Goal: Information Seeking & Learning: Learn about a topic

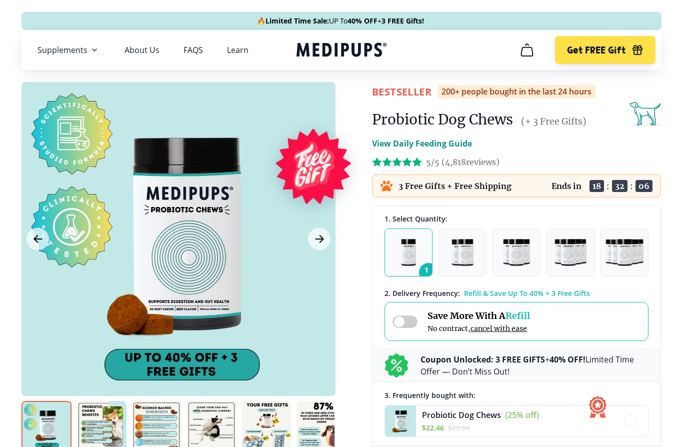
click at [533, 55] on icon "cart" at bounding box center [527, 50] width 16 height 16
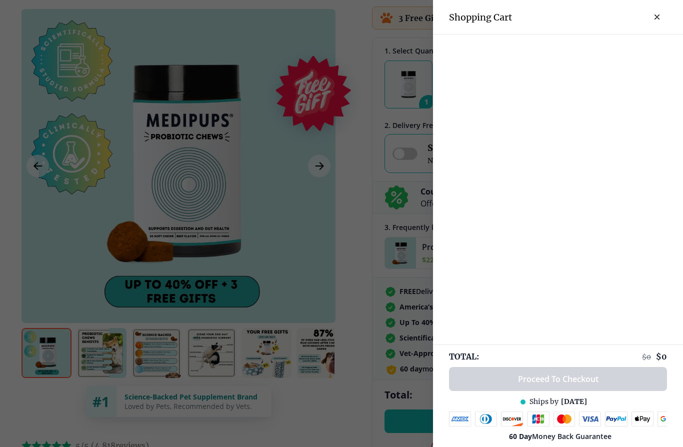
scroll to position [167, 0]
click at [656, 18] on icon "close-cart" at bounding box center [657, 17] width 4 height 4
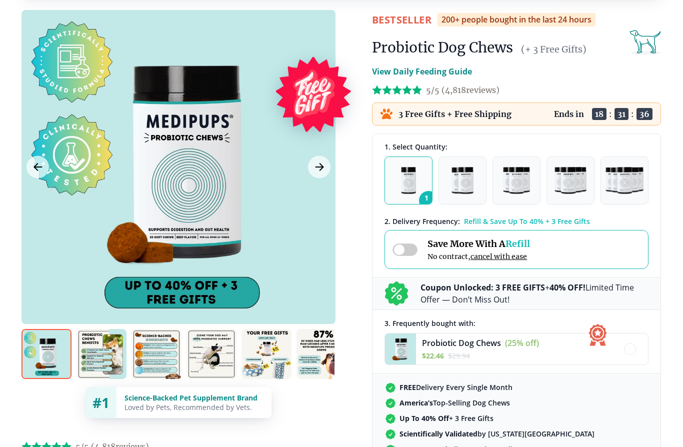
scroll to position [72, 0]
click at [500, 258] on span "cancel with ease" at bounding box center [499, 256] width 57 height 9
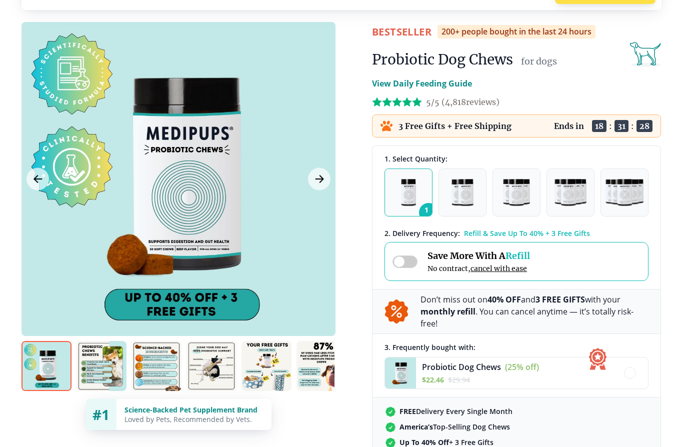
scroll to position [0, 0]
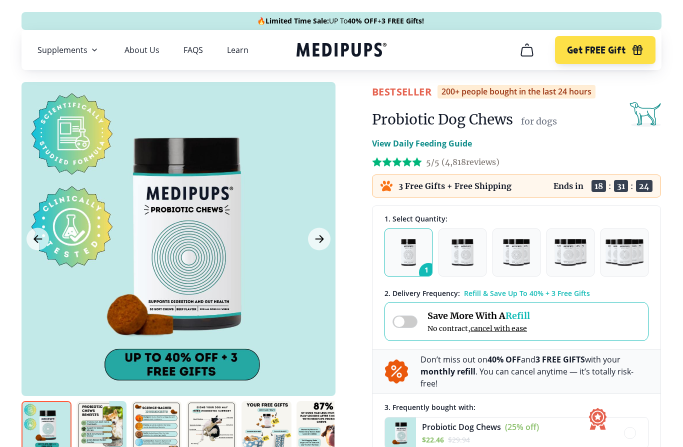
click at [193, 52] on link "FAQS" at bounding box center [194, 50] width 20 height 10
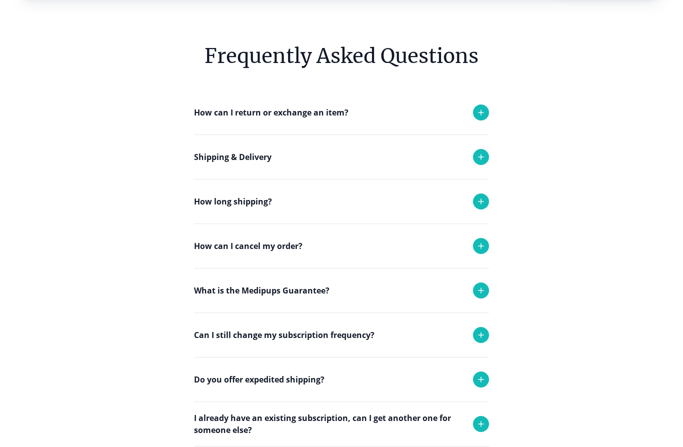
scroll to position [75, 0]
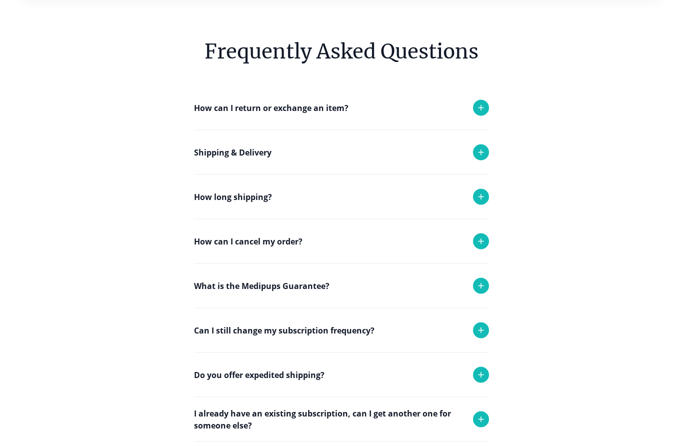
click at [480, 241] on icon at bounding box center [481, 242] width 12 height 12
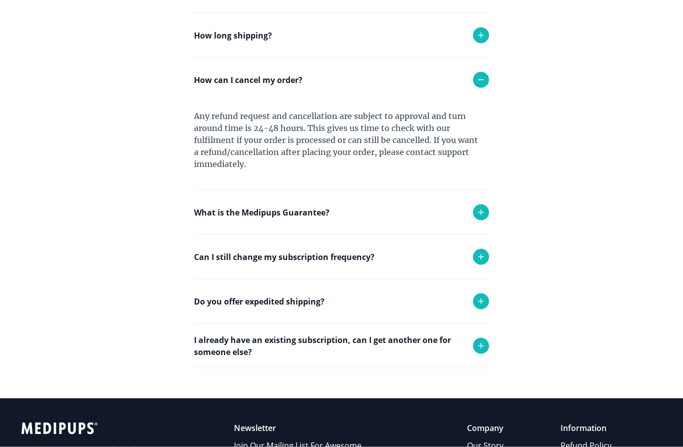
scroll to position [237, 0]
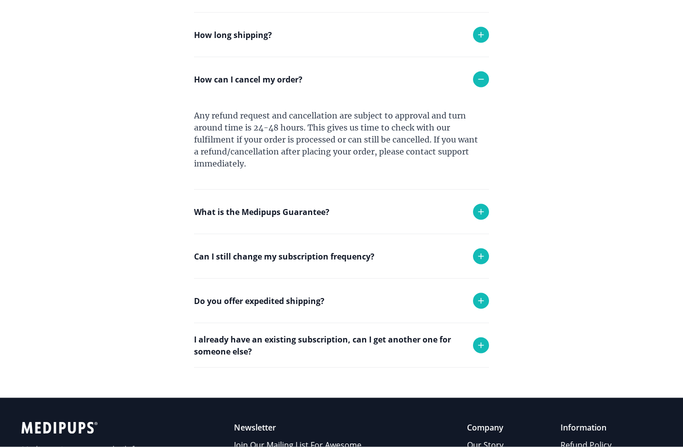
click at [486, 254] on icon at bounding box center [481, 257] width 12 height 12
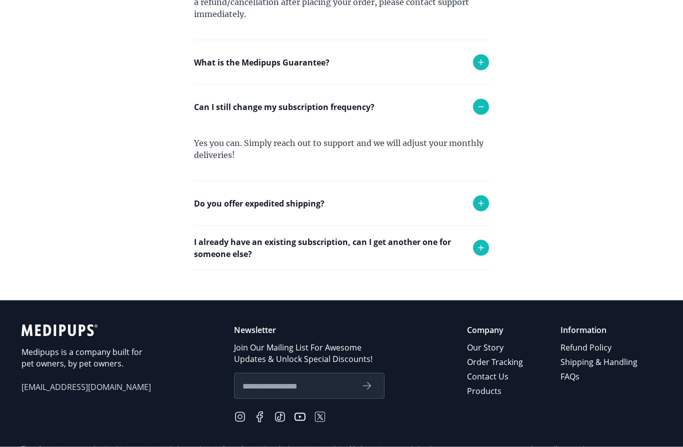
scroll to position [388, 0]
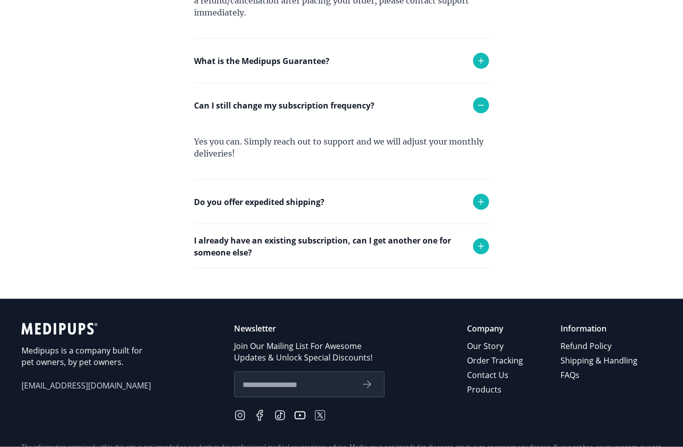
click at [481, 252] on div at bounding box center [481, 247] width 16 height 16
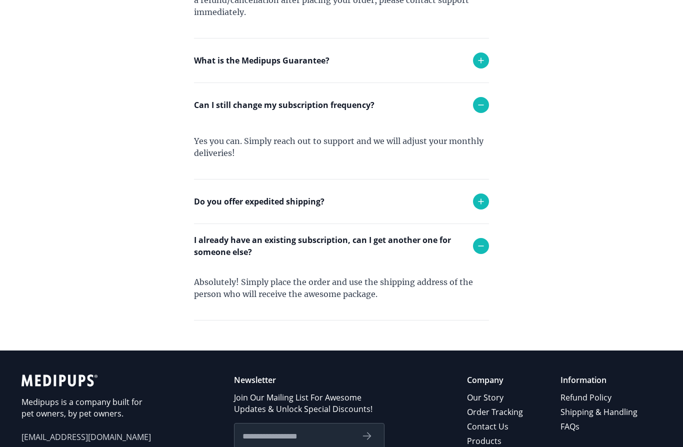
click at [340, 237] on p "I already have an existing subscription, can I get another one for someone else?" at bounding box center [328, 246] width 269 height 24
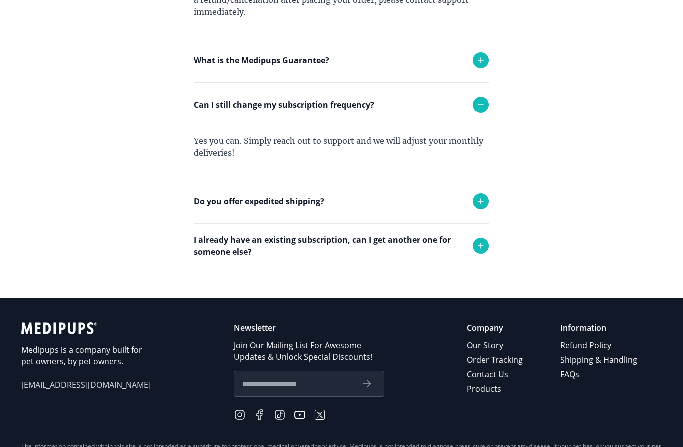
click at [515, 363] on link "Order Tracking" at bounding box center [496, 360] width 58 height 15
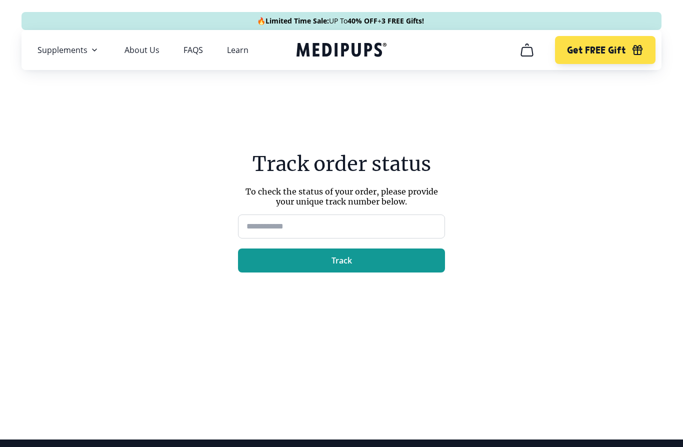
click at [72, 51] on span "Supplements" at bounding box center [63, 50] width 50 height 10
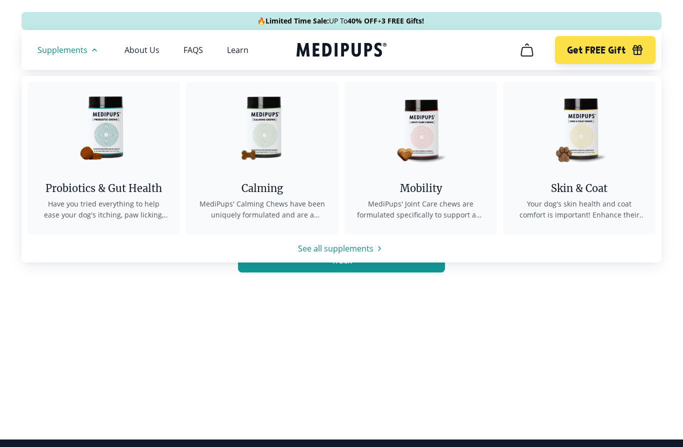
click at [253, 199] on span "MediPups' Calming Chews have been uniquely formulated and are a bespoke formula…" at bounding box center [262, 210] width 129 height 22
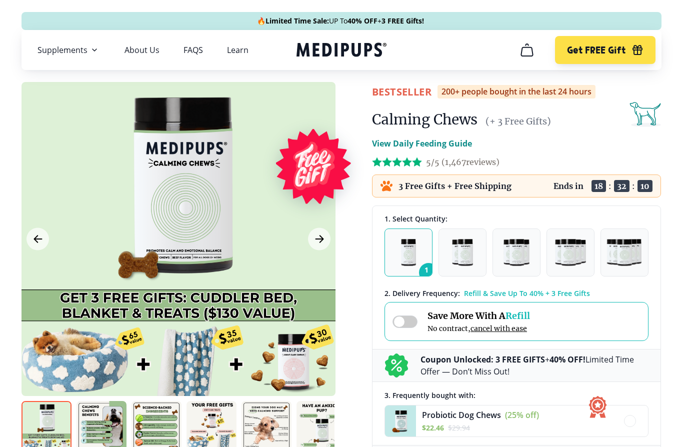
click at [410, 327] on span at bounding box center [405, 322] width 25 height 13
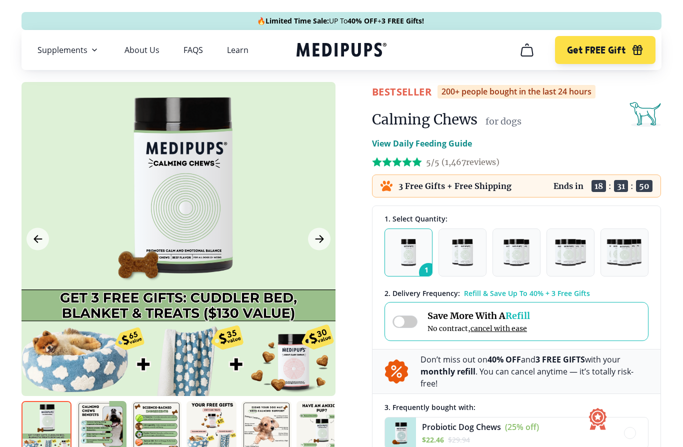
click at [191, 50] on link "FAQS" at bounding box center [194, 50] width 20 height 10
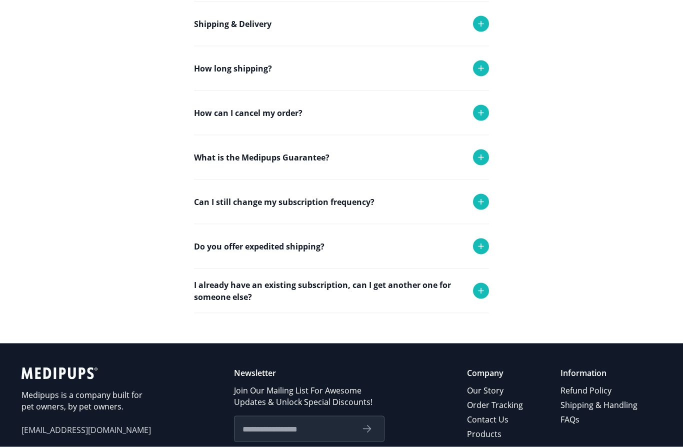
scroll to position [204, 0]
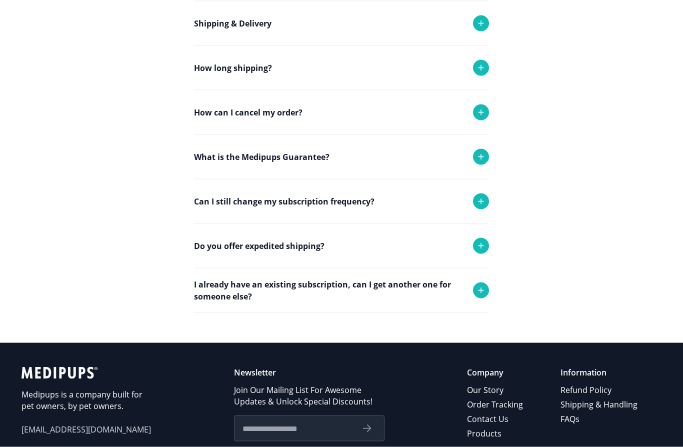
click at [479, 295] on icon at bounding box center [481, 291] width 12 height 12
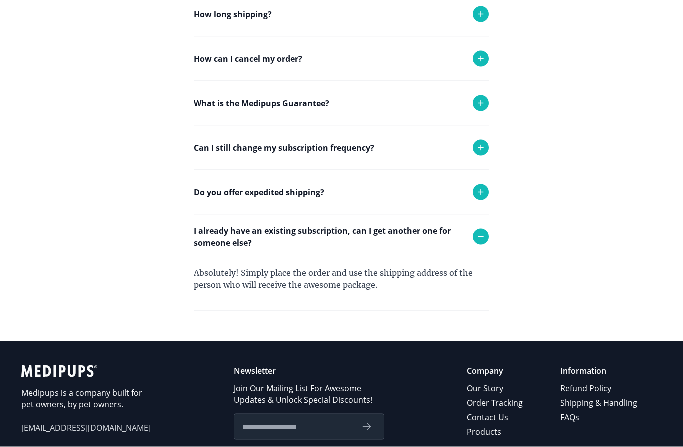
scroll to position [258, 0]
click at [492, 419] on link "Contact Us" at bounding box center [496, 417] width 58 height 15
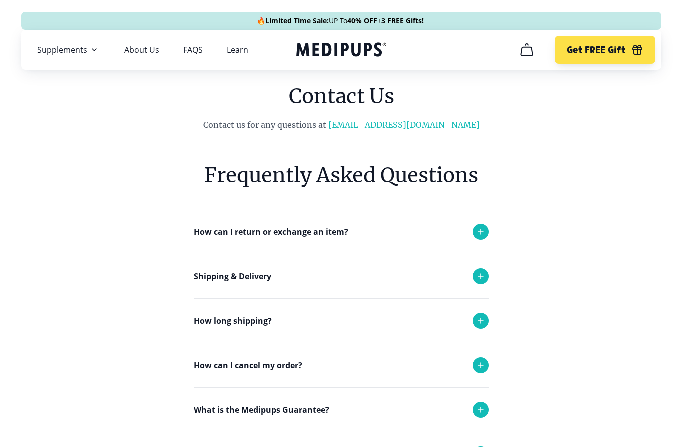
scroll to position [5, 0]
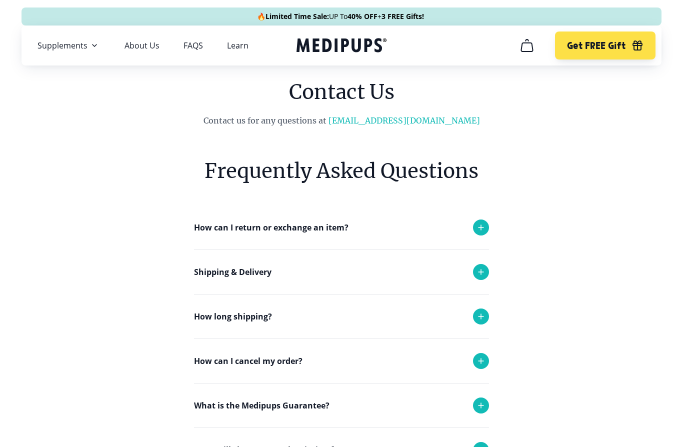
click at [240, 47] on link "Learn" at bounding box center [238, 46] width 22 height 10
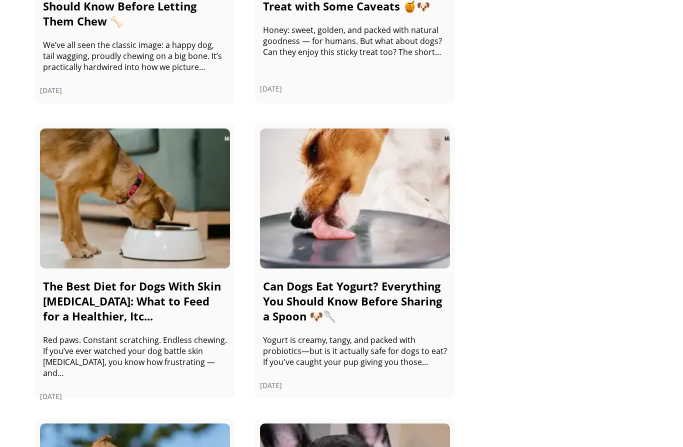
scroll to position [325, 0]
click at [396, 352] on p "Yogurt is creamy, tangy, and packed with probiotics—but is it actually safe for…" at bounding box center [355, 351] width 184 height 33
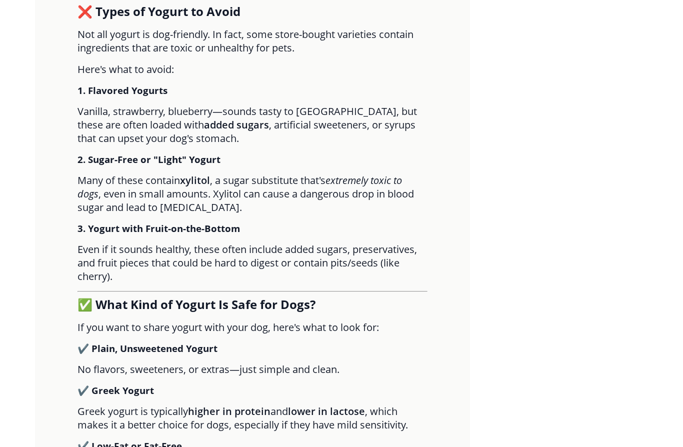
scroll to position [1029, 0]
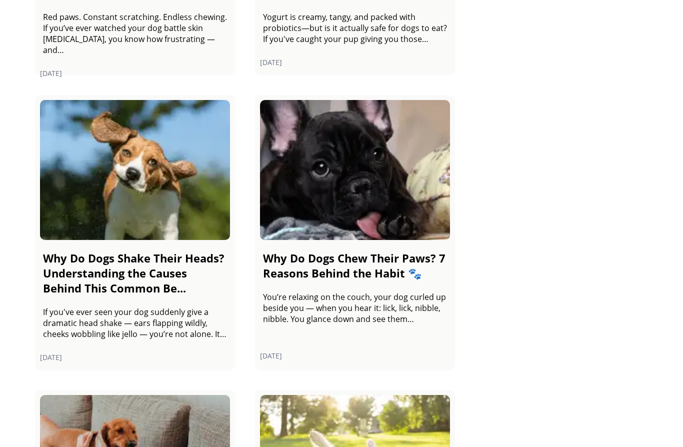
scroll to position [648, 0]
click at [345, 279] on h2 "Why Do Dogs Chew Their Paws? 7 Reasons Behind the Habit 🐾" at bounding box center [355, 265] width 184 height 30
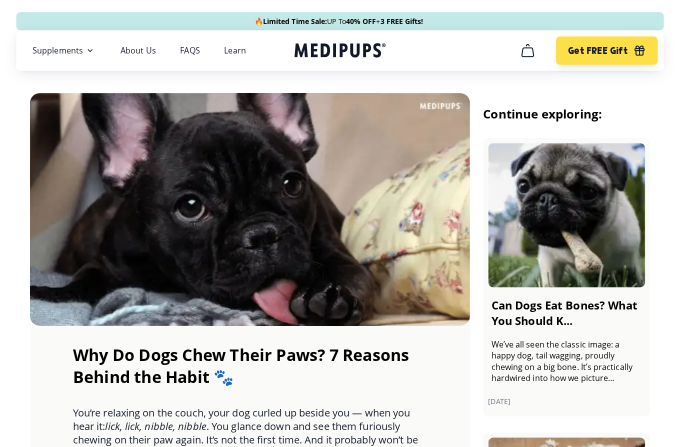
click at [136, 45] on link "About Us" at bounding box center [142, 50] width 35 height 10
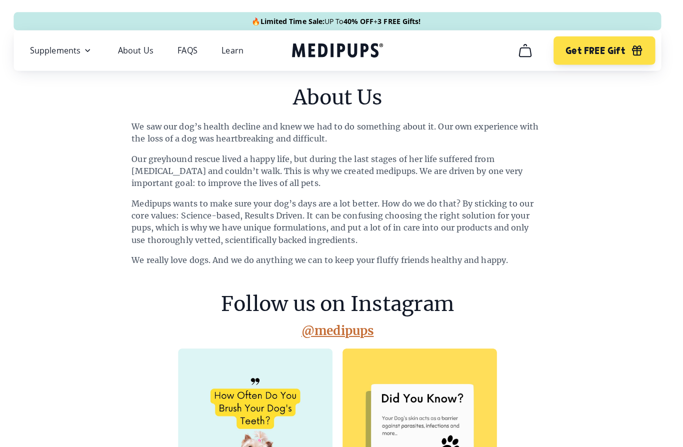
click at [335, 331] on link "@medipups" at bounding box center [342, 327] width 72 height 16
